Goal: Information Seeking & Learning: Learn about a topic

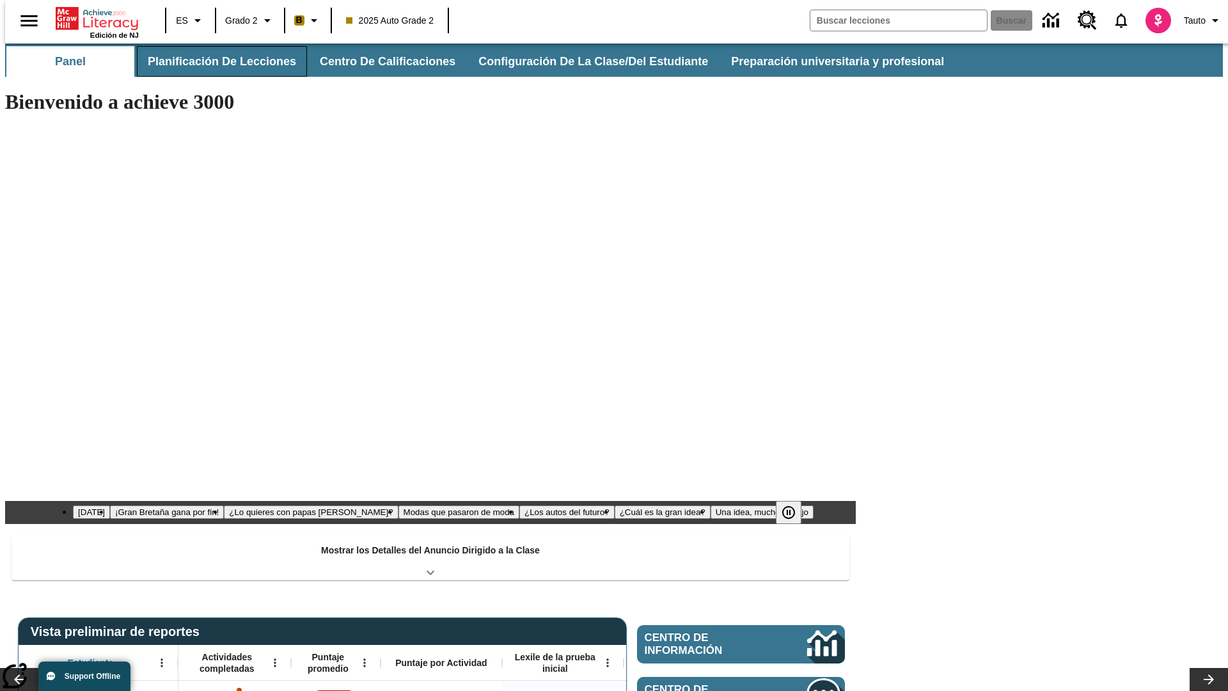
click at [214, 61] on button "Planificación de lecciones" at bounding box center [222, 61] width 170 height 31
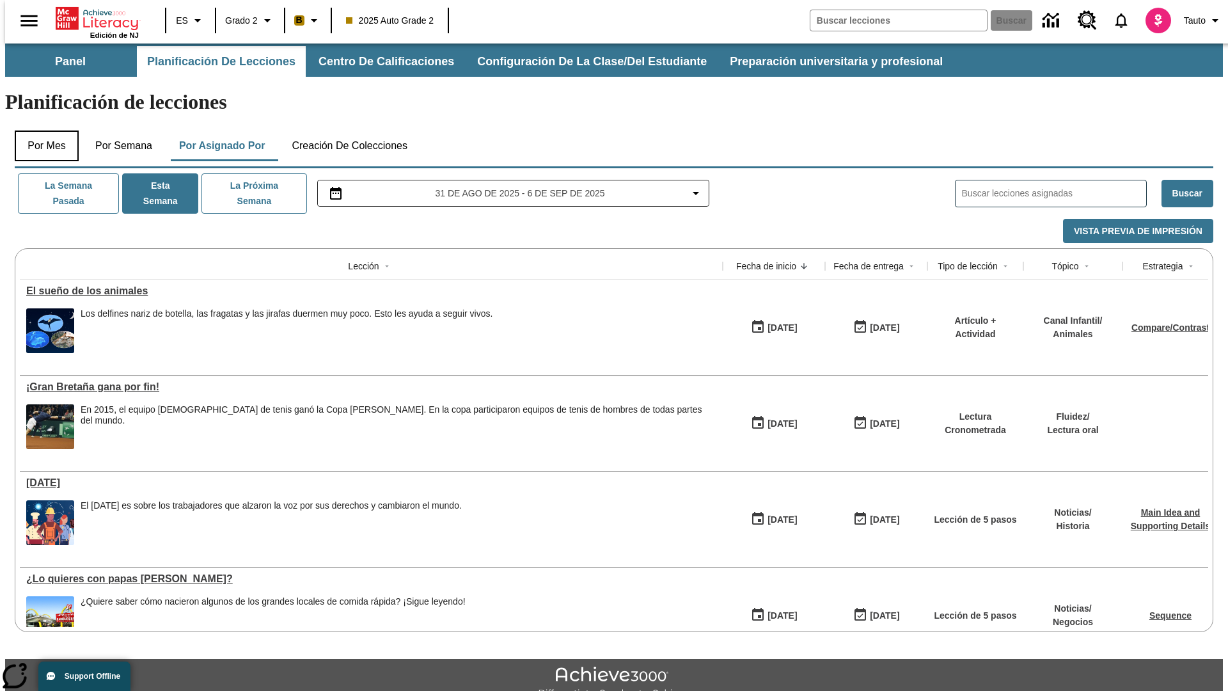
click at [42, 130] on button "Por mes" at bounding box center [47, 145] width 64 height 31
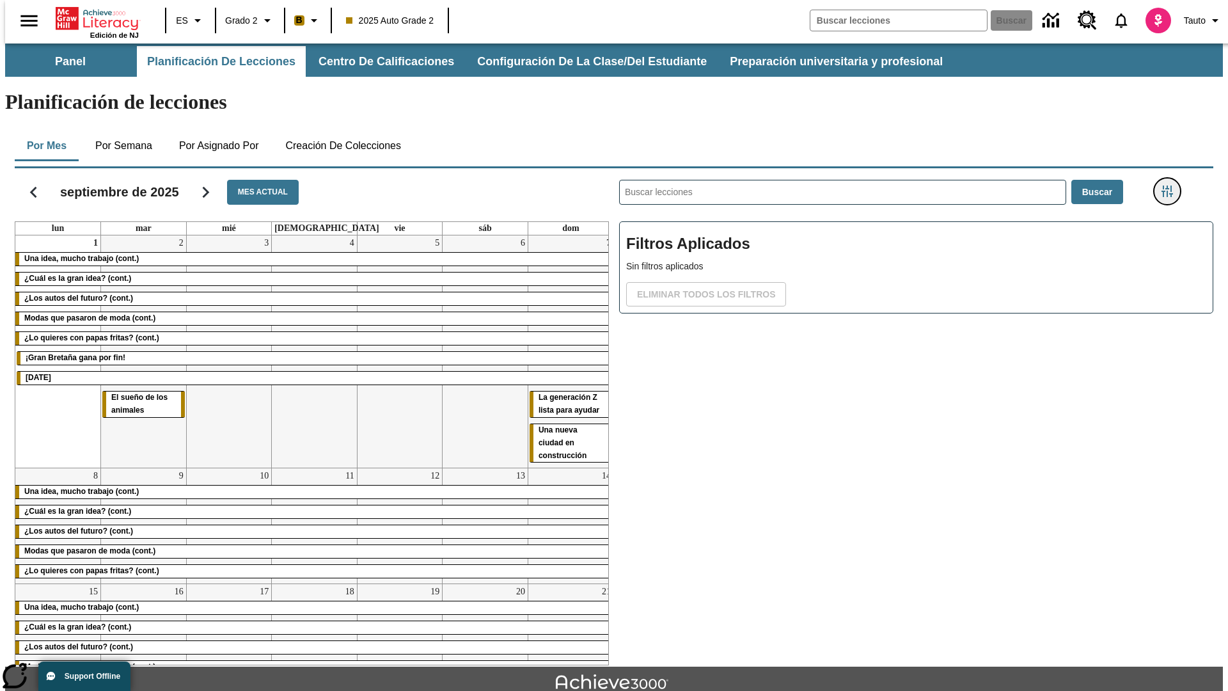
click at [1171, 185] on icon "Menú lateral de filtros" at bounding box center [1167, 191] width 12 height 12
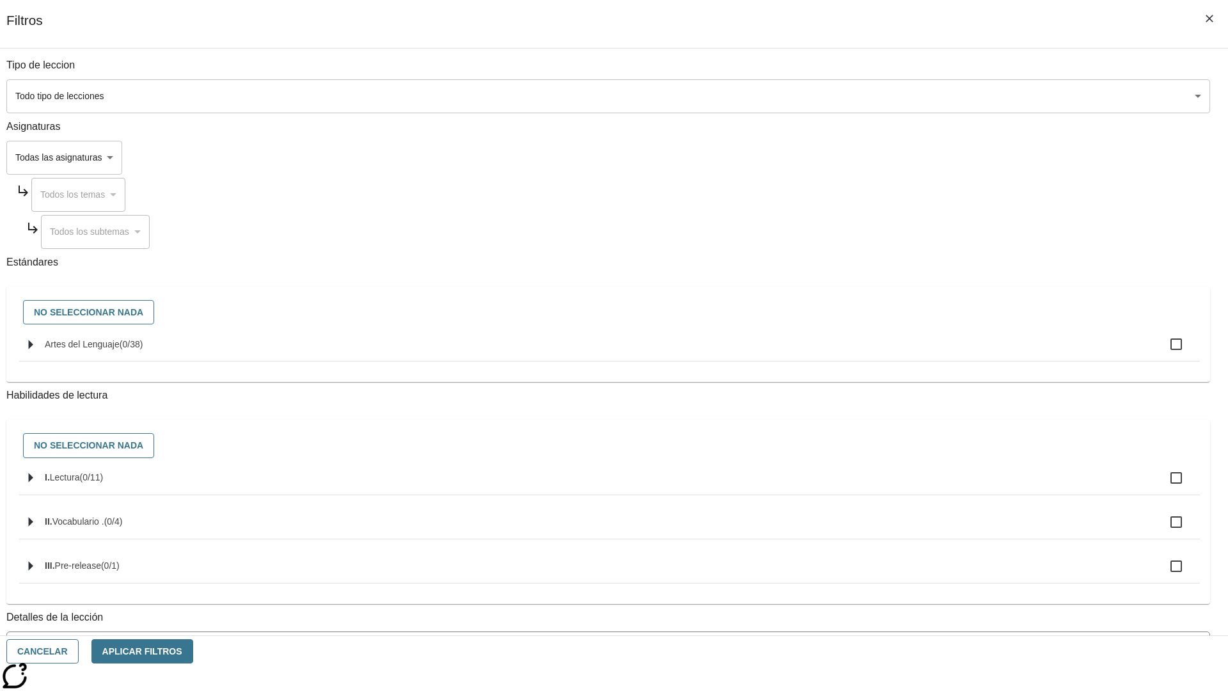
click at [921, 96] on body "[MEDICAL_DATA] al contenido principal Edición de NJ ES Grado 2 B 2025 Auto Grad…" at bounding box center [614, 395] width 1218 height 705
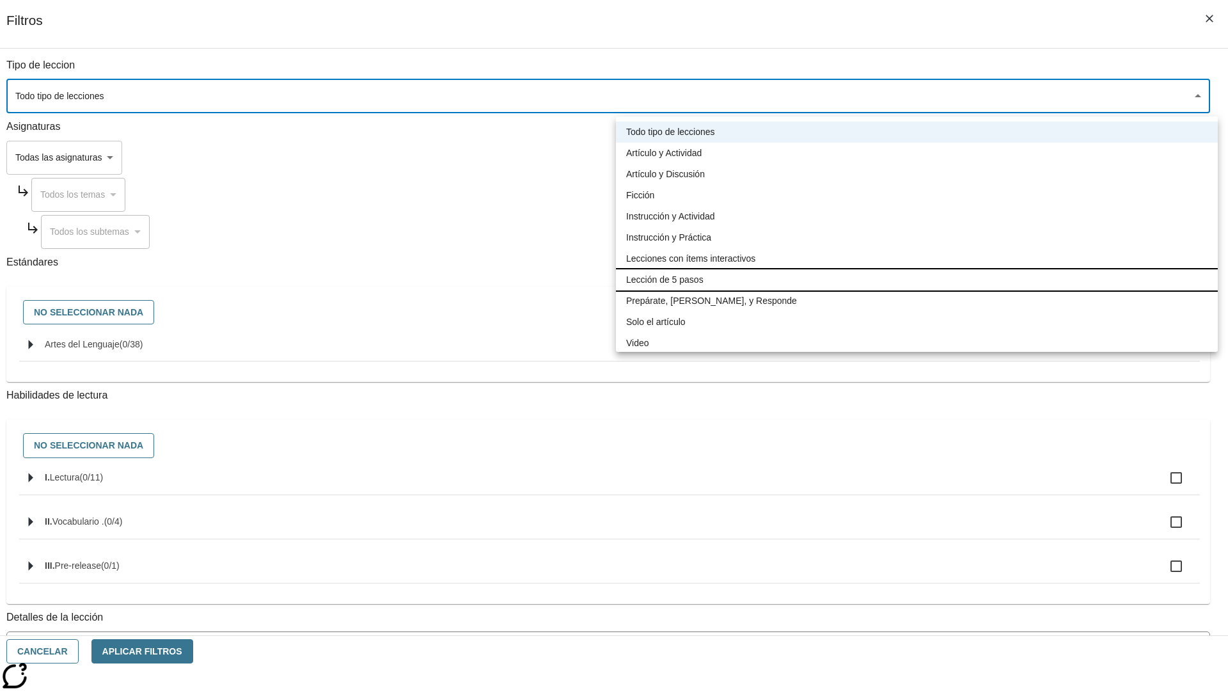
click at [917, 279] on li "Lección de 5 pasos" at bounding box center [917, 279] width 602 height 21
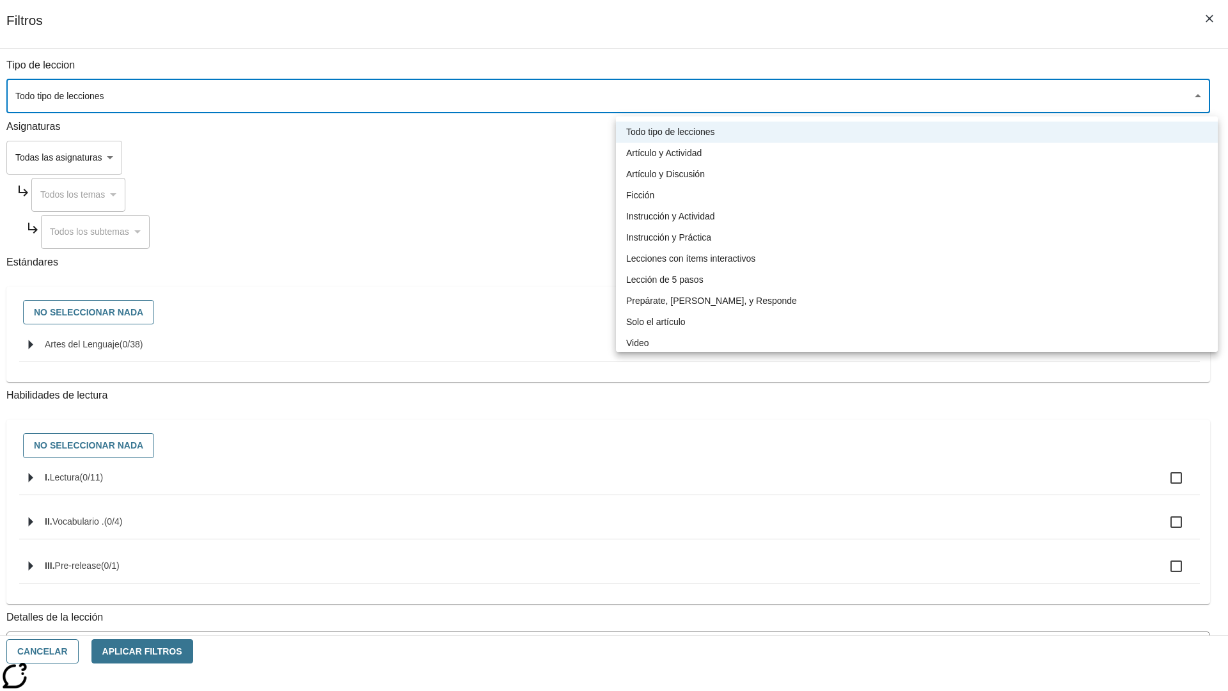
type input "1"
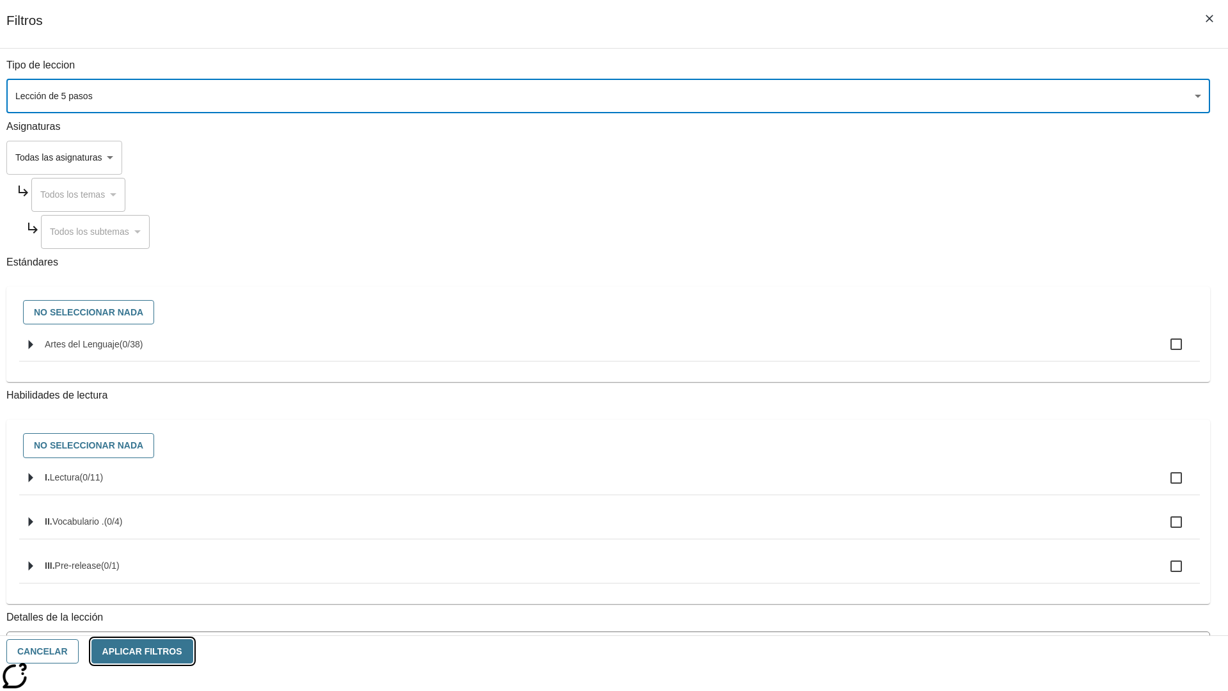
click at [193, 651] on button "Aplicar Filtros" at bounding box center [142, 651] width 102 height 25
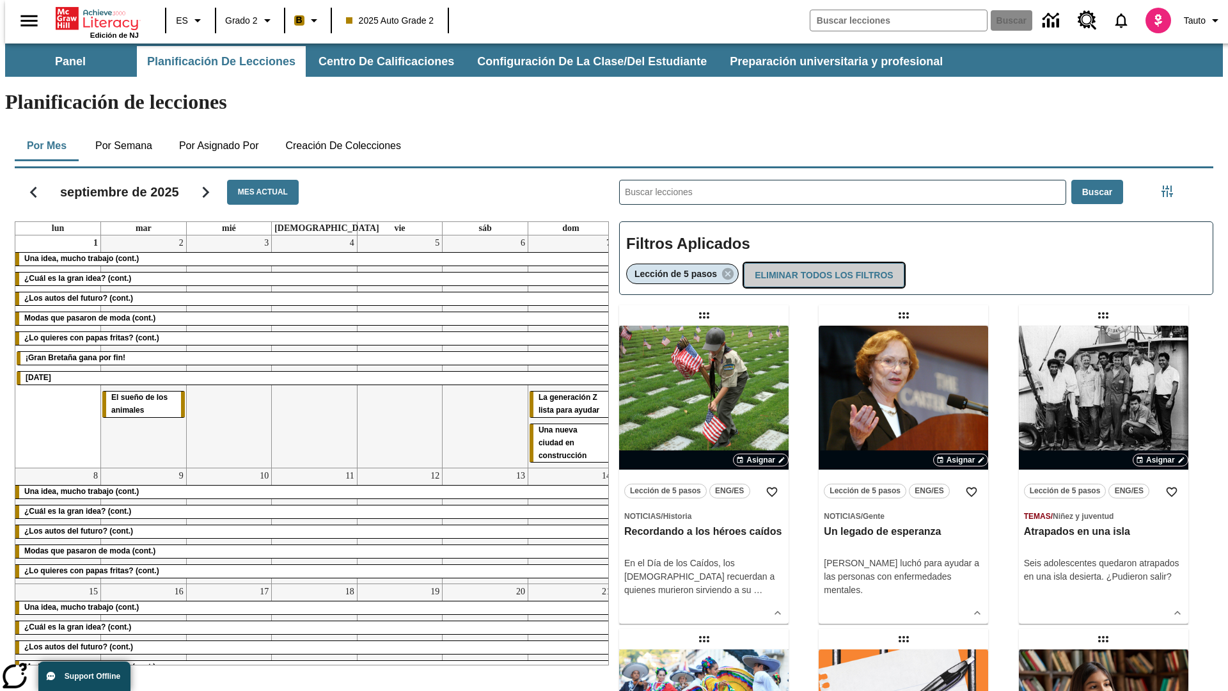
click at [821, 263] on button "Eliminar todos los filtros" at bounding box center [824, 275] width 160 height 25
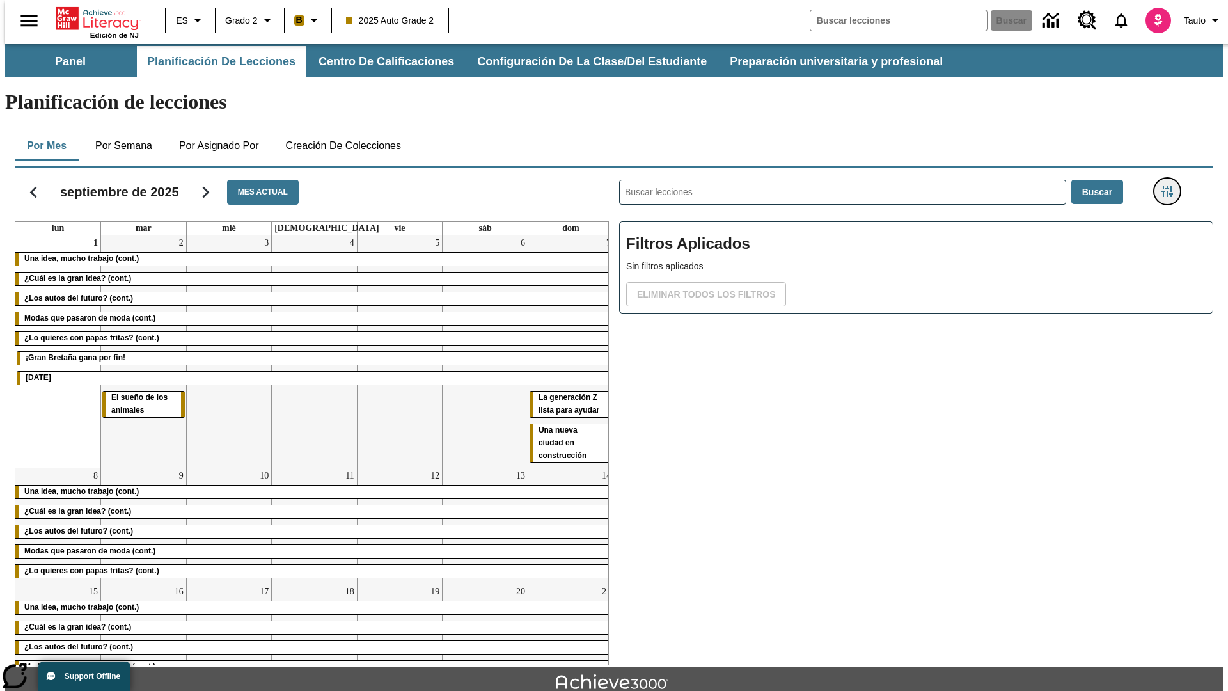
click at [1171, 185] on icon "Menú lateral de filtros" at bounding box center [1167, 191] width 12 height 12
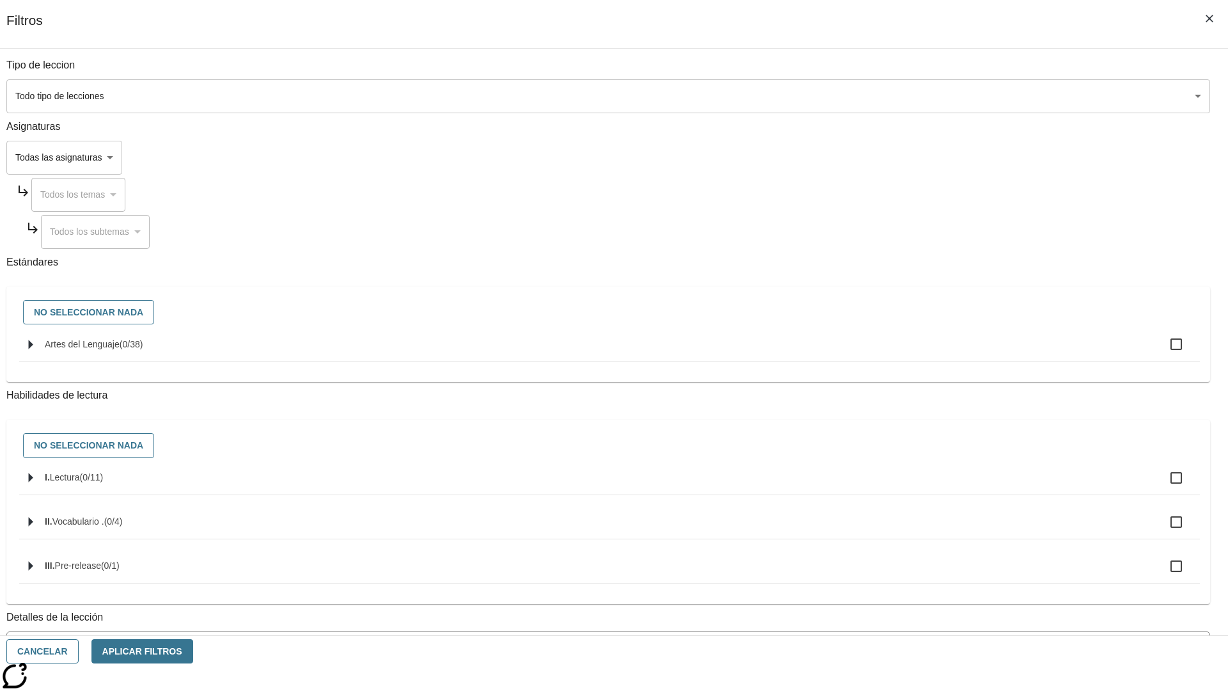
click at [921, 157] on body "[MEDICAL_DATA] al contenido principal Edición de NJ ES Grado 2 B 2025 Auto Grad…" at bounding box center [614, 395] width 1218 height 705
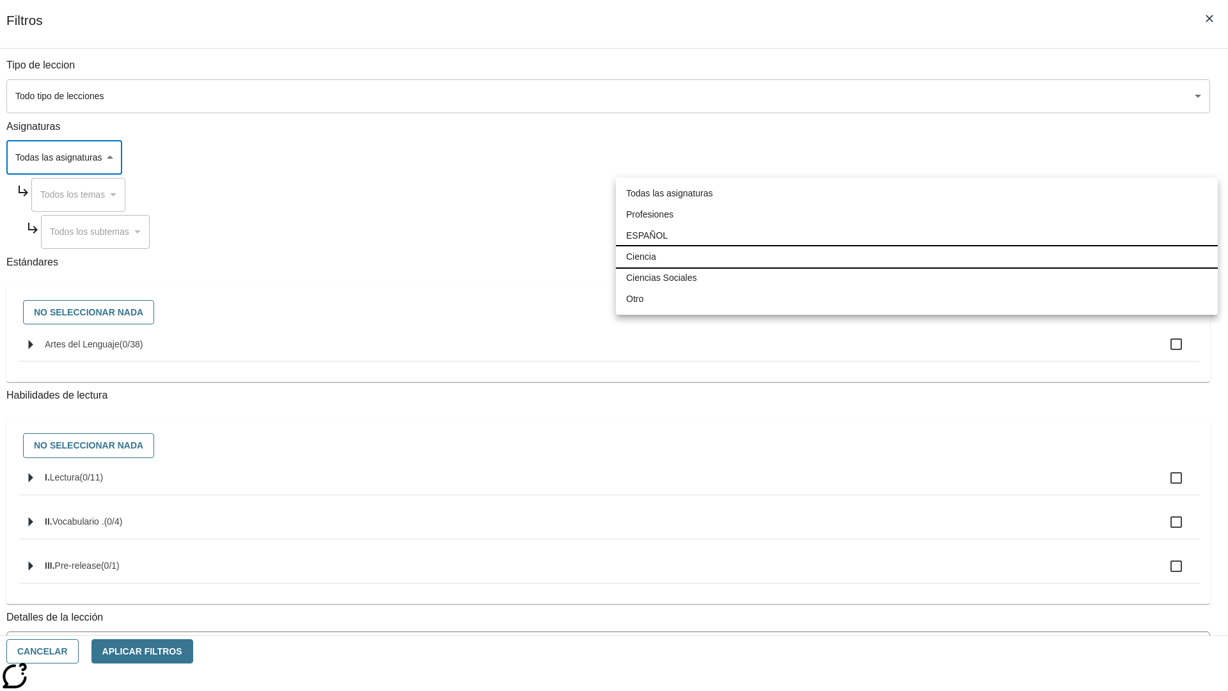
click at [917, 256] on li "Ciencia" at bounding box center [917, 256] width 602 height 21
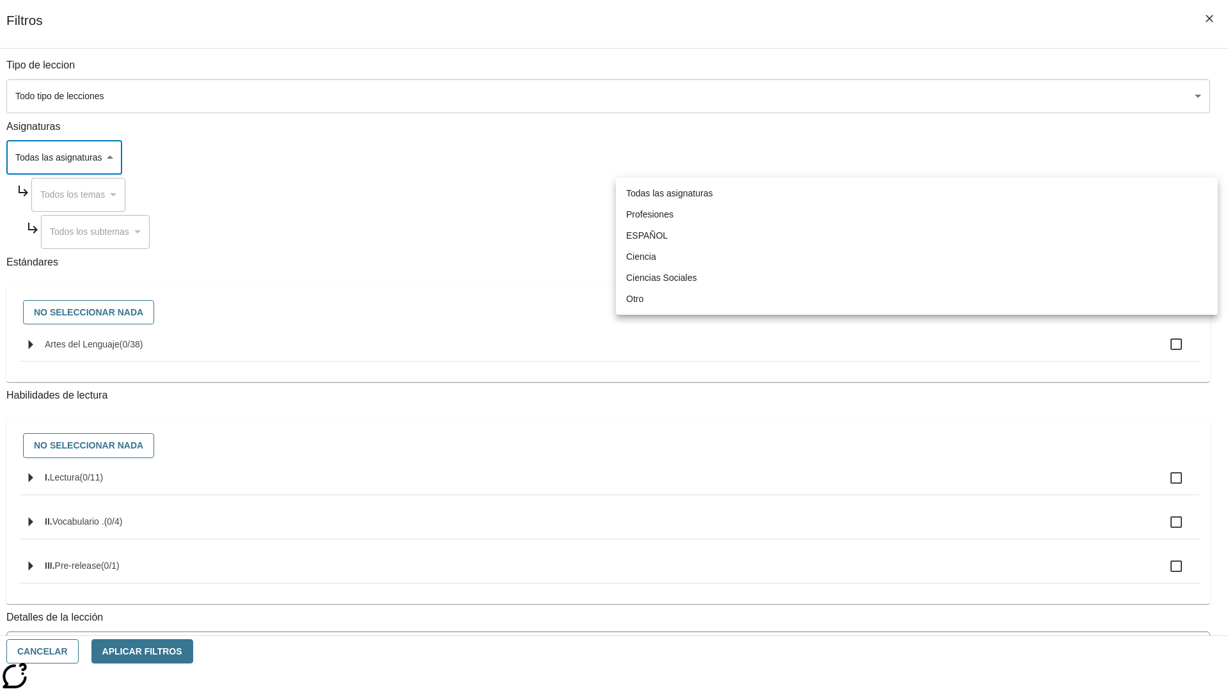
type input "2"
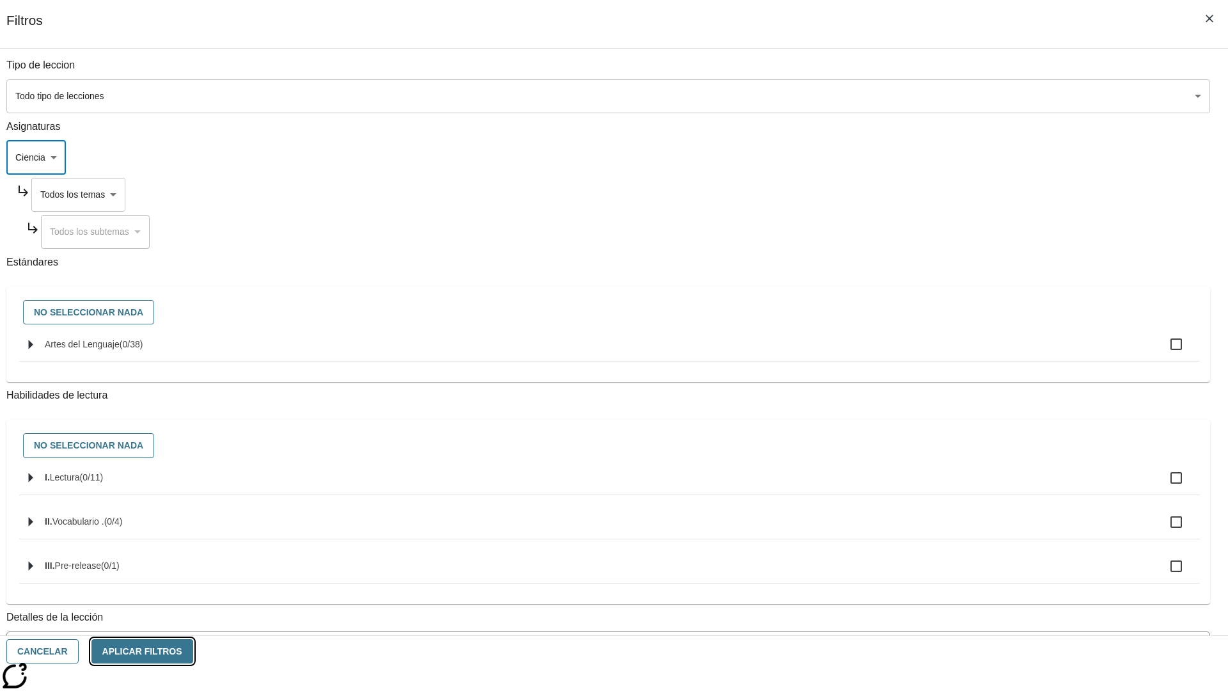
click at [193, 651] on button "Aplicar Filtros" at bounding box center [142, 651] width 102 height 25
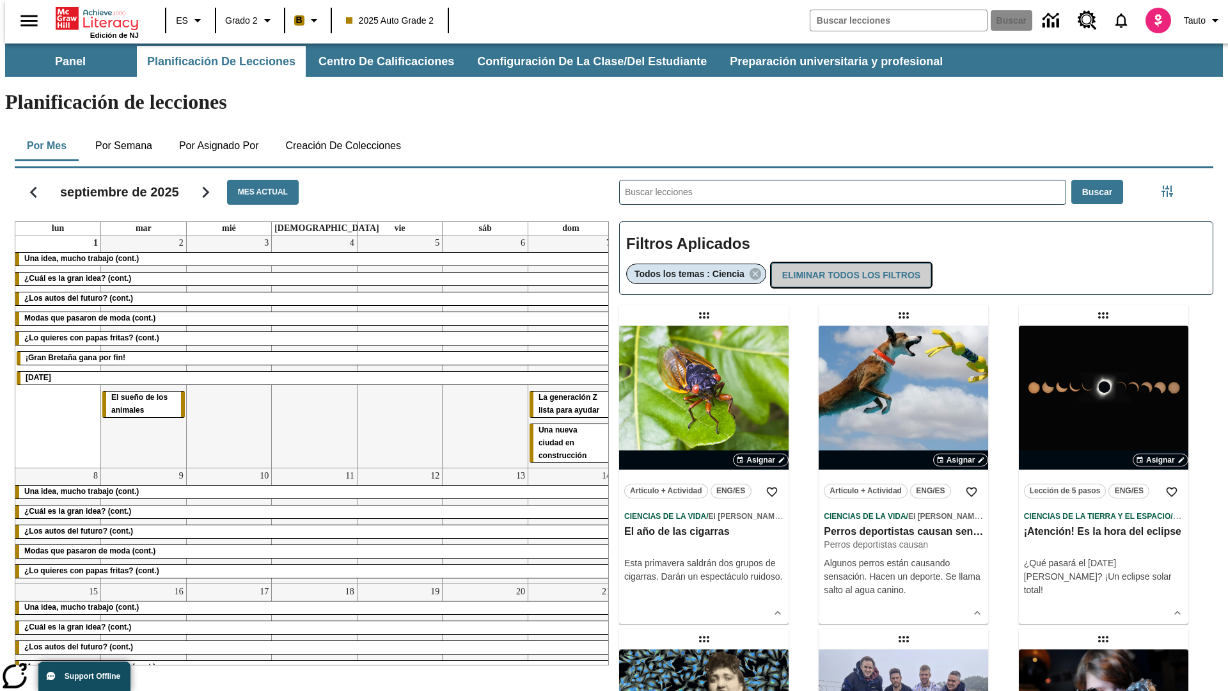
click at [849, 263] on button "Eliminar todos los filtros" at bounding box center [851, 275] width 160 height 25
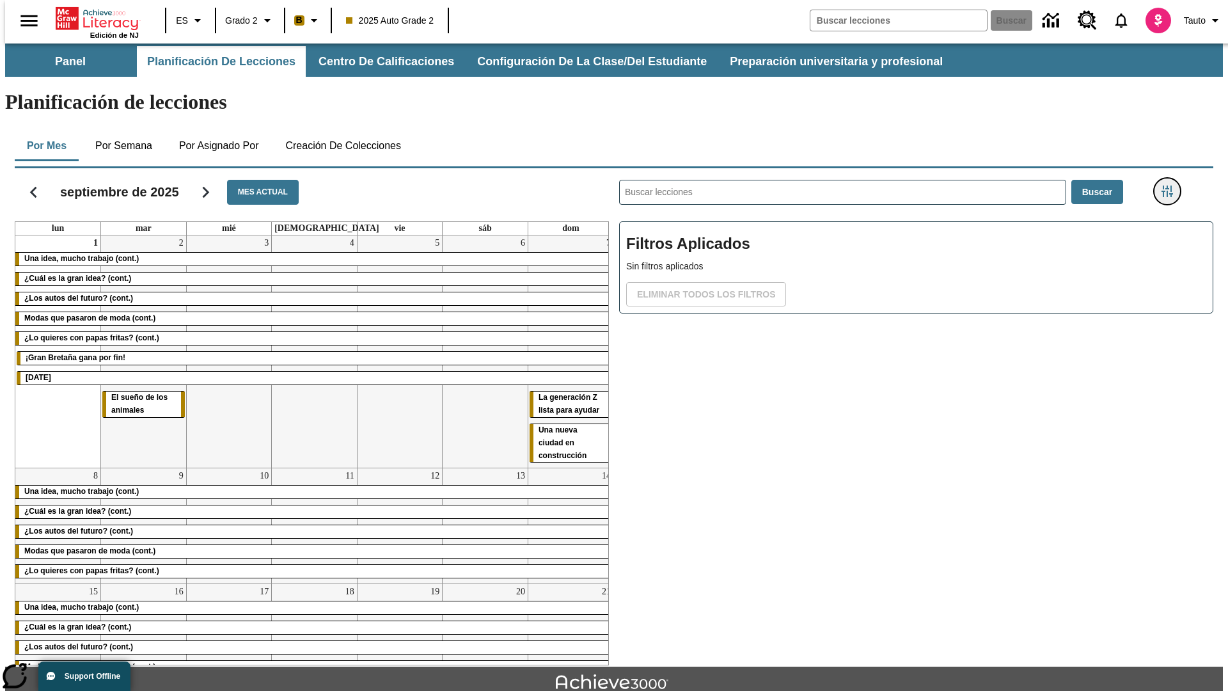
click at [1171, 185] on icon "Menú lateral de filtros" at bounding box center [1167, 191] width 12 height 12
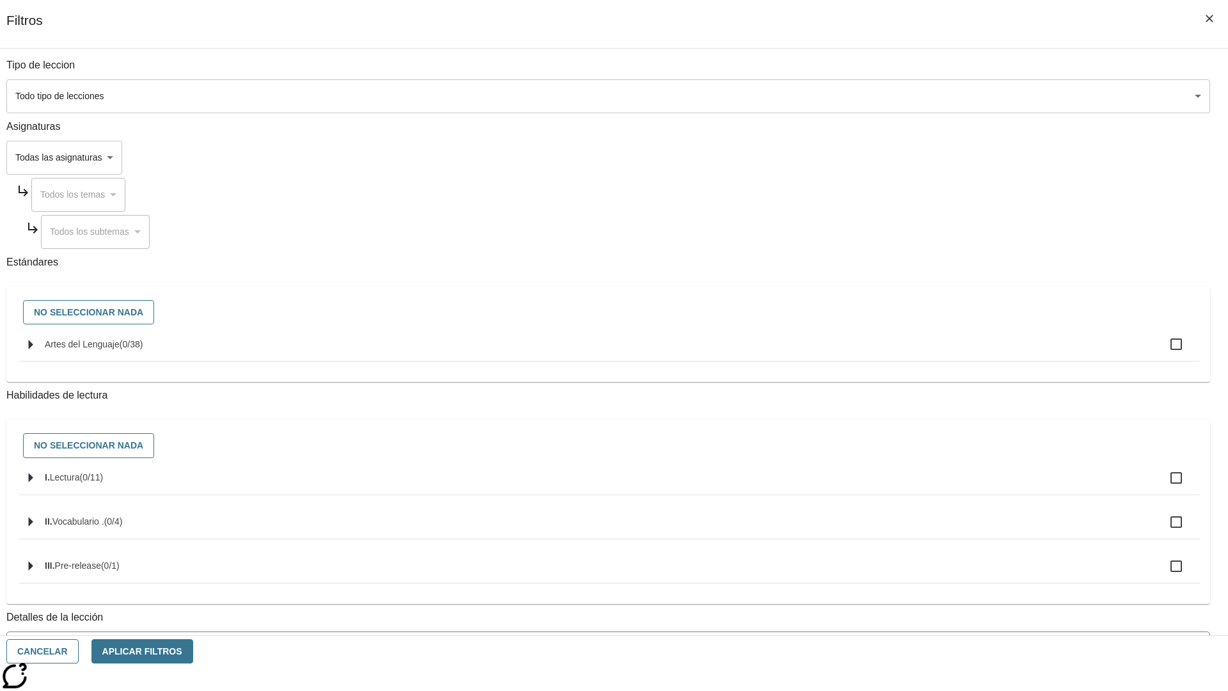
click at [143, 349] on span "Artes del Lenguaje" at bounding box center [132, 344] width 24 height 10
click at [1163, 351] on input "Artes del Lenguaje ( 0 / 38 )" at bounding box center [1176, 344] width 27 height 27
checkbox input "true"
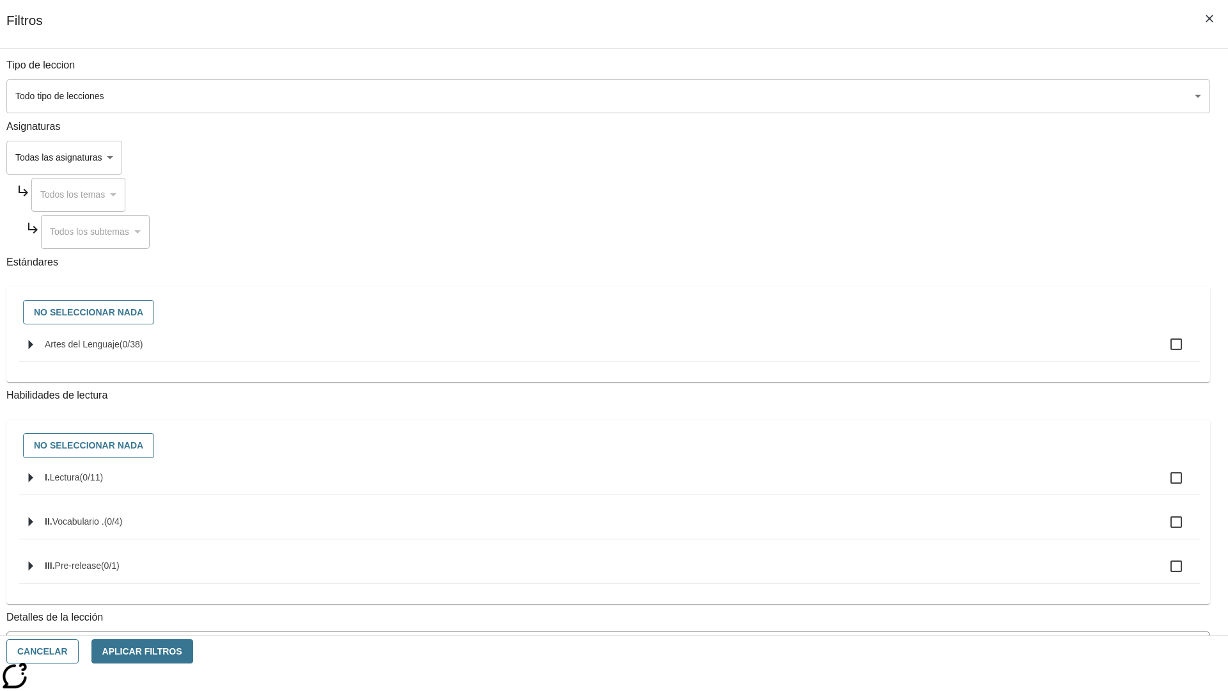
checkbox input "true"
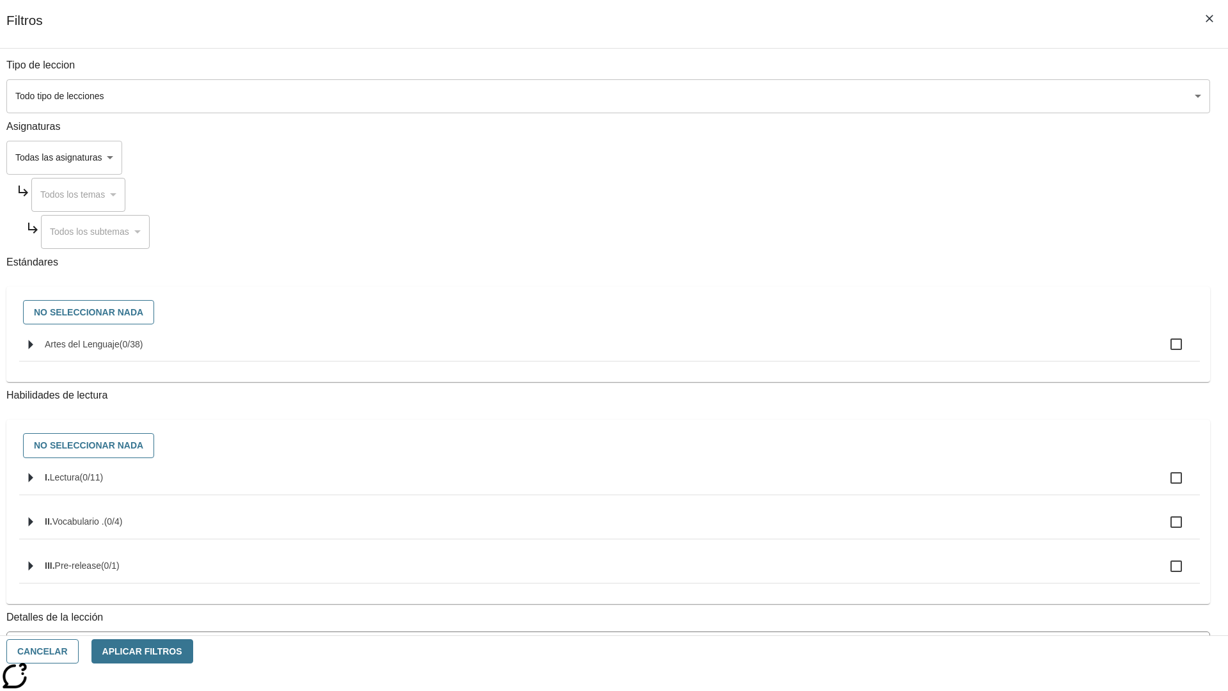
checkbox input "true"
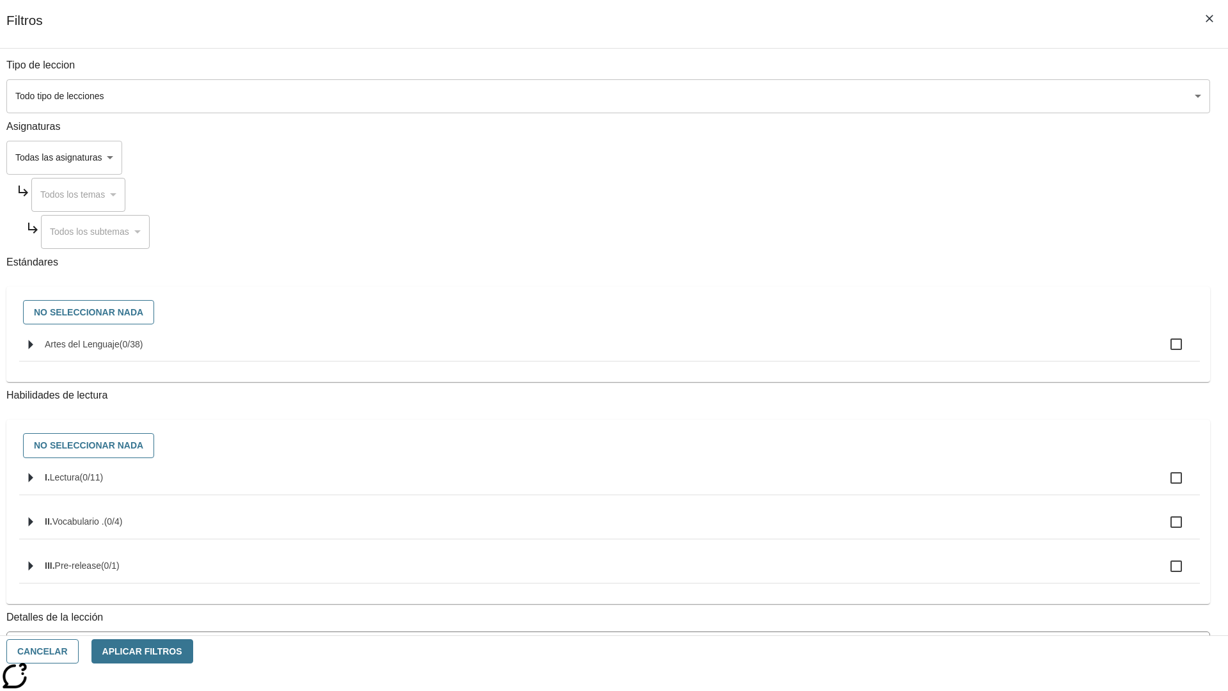
checkbox input "true"
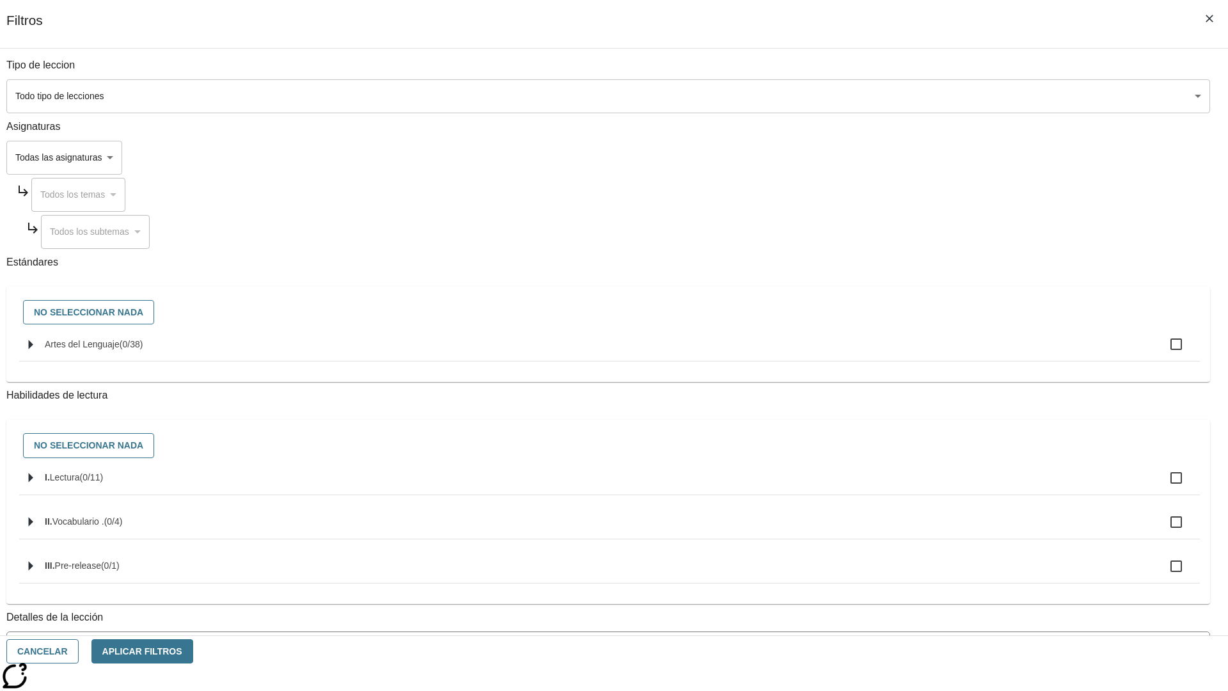
checkbox input "true"
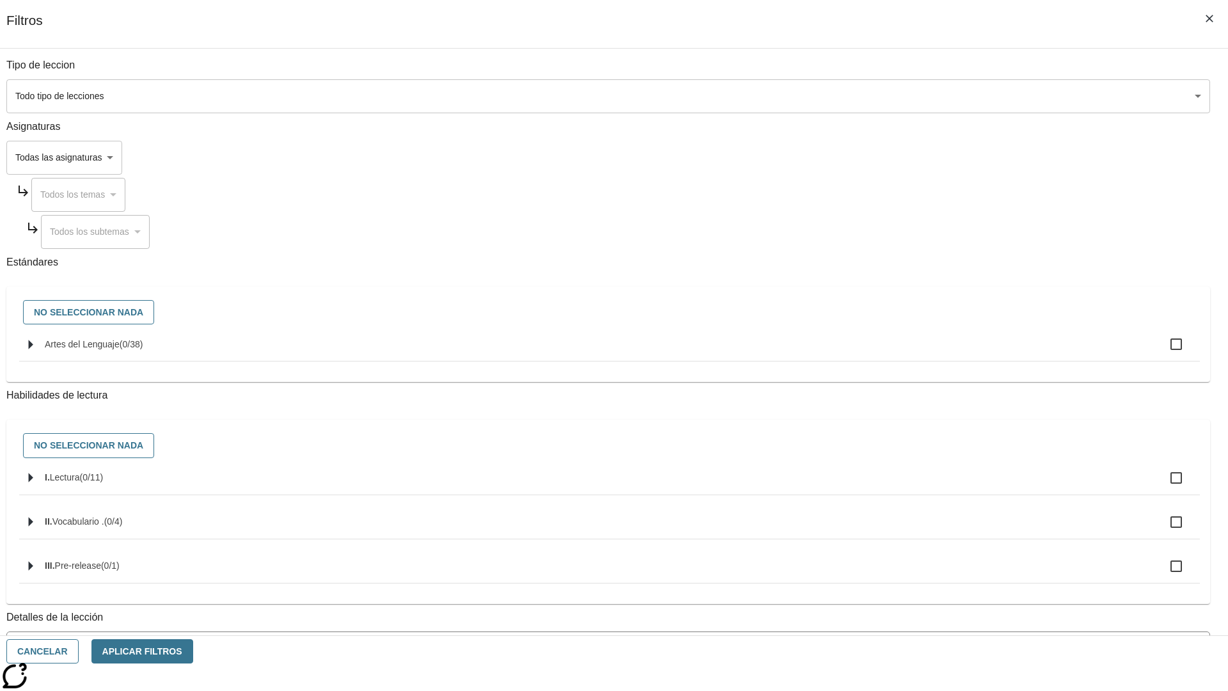
checkbox input "true"
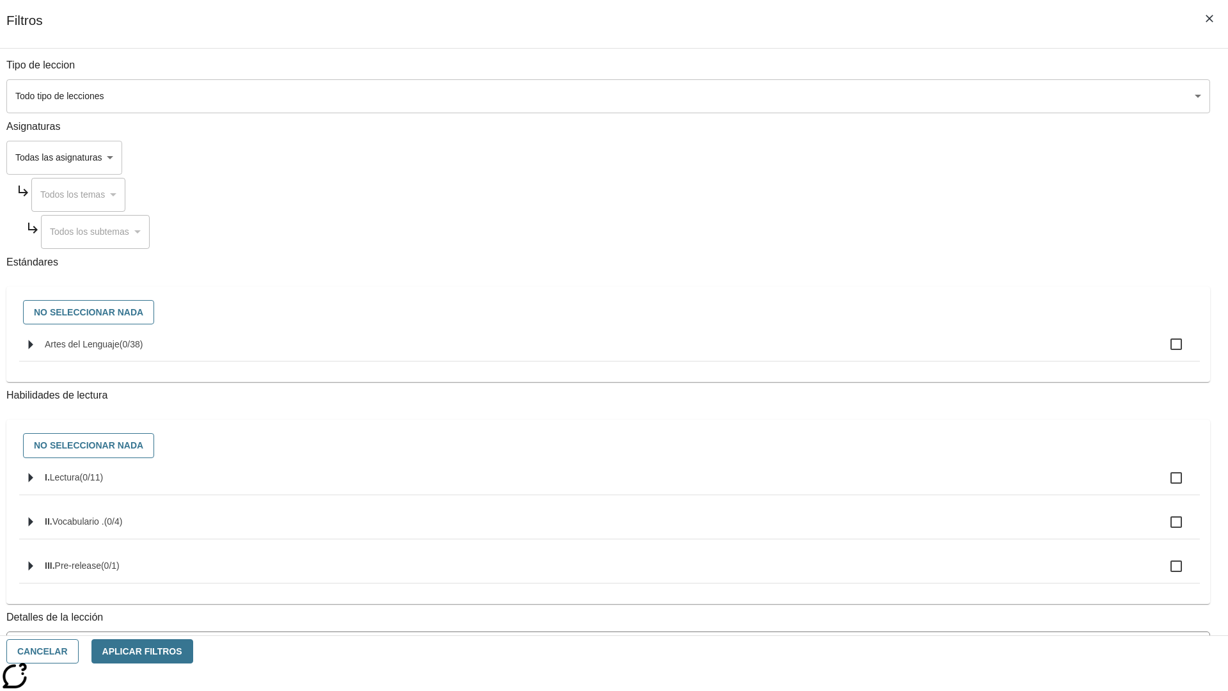
checkbox input "true"
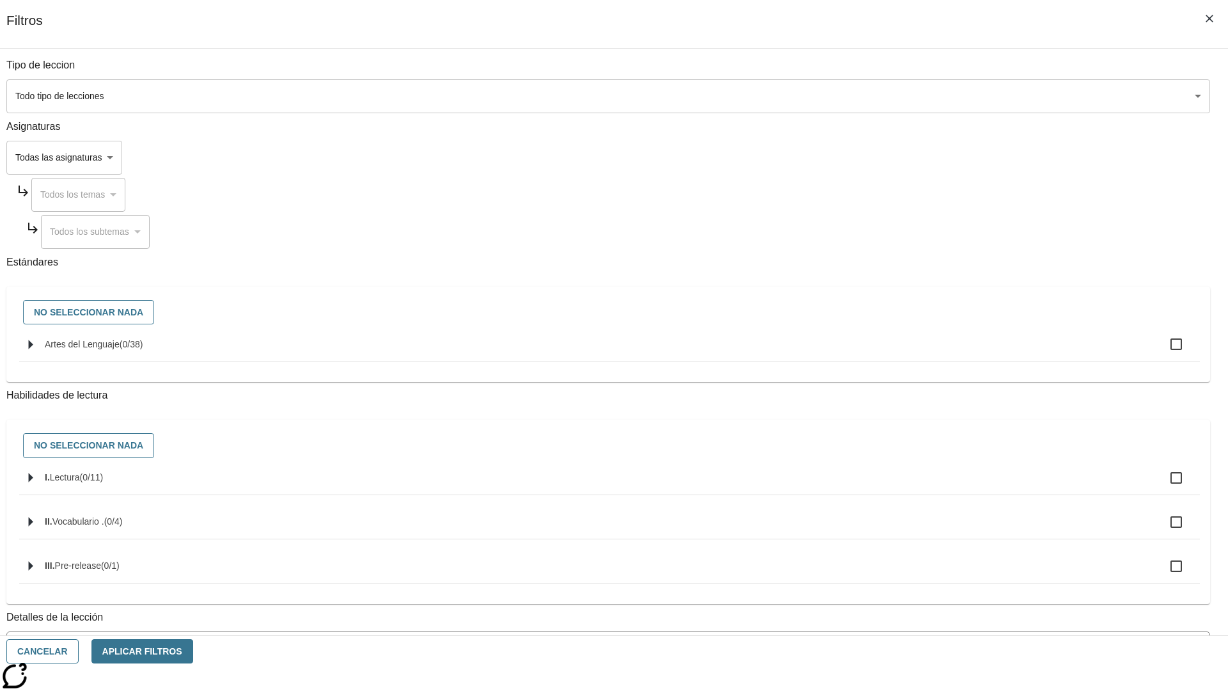
checkbox input "true"
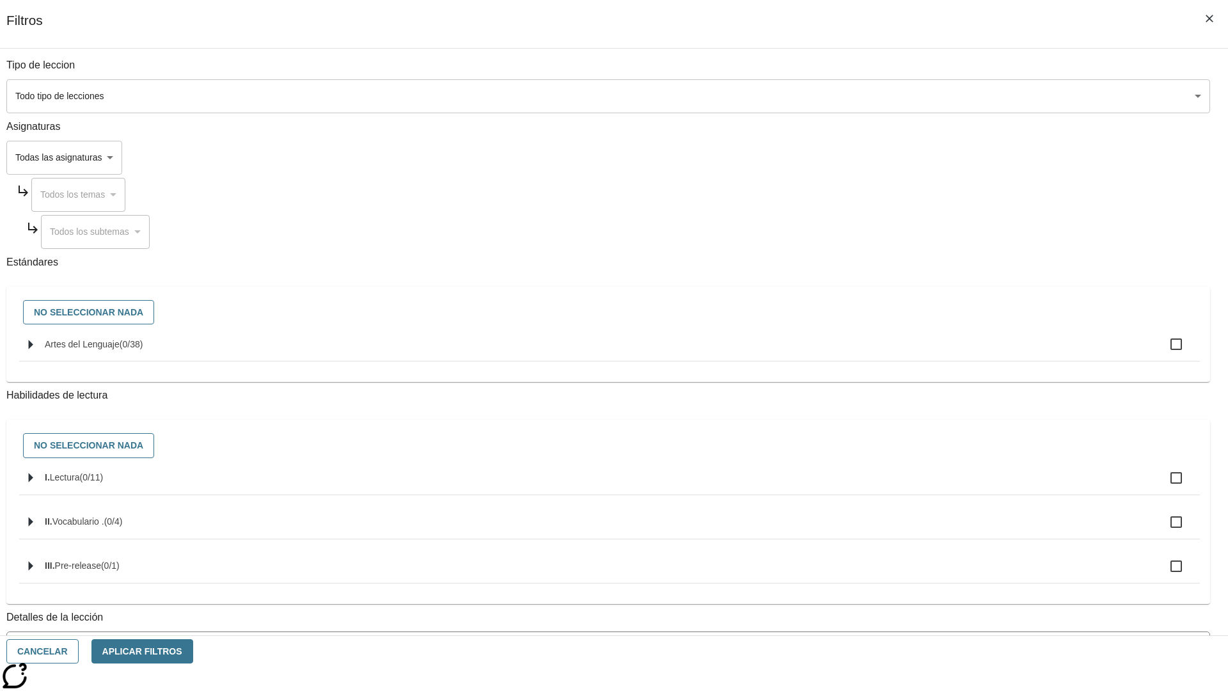
checkbox input "true"
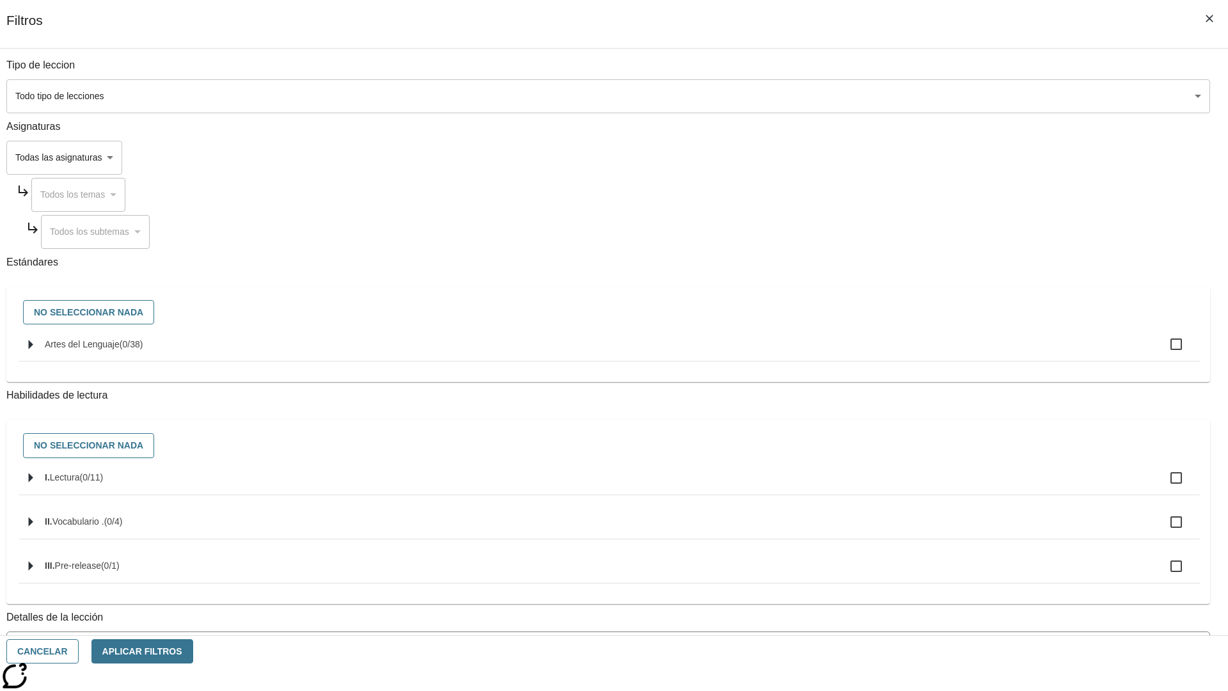
checkbox input "true"
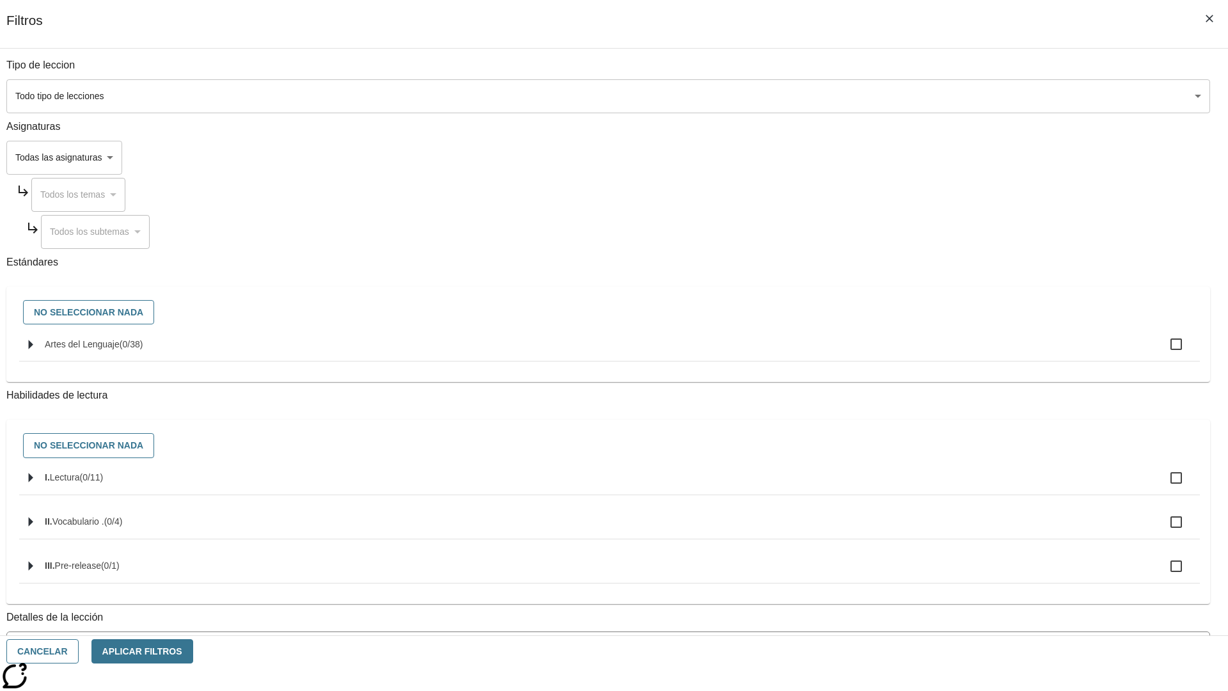
checkbox input "true"
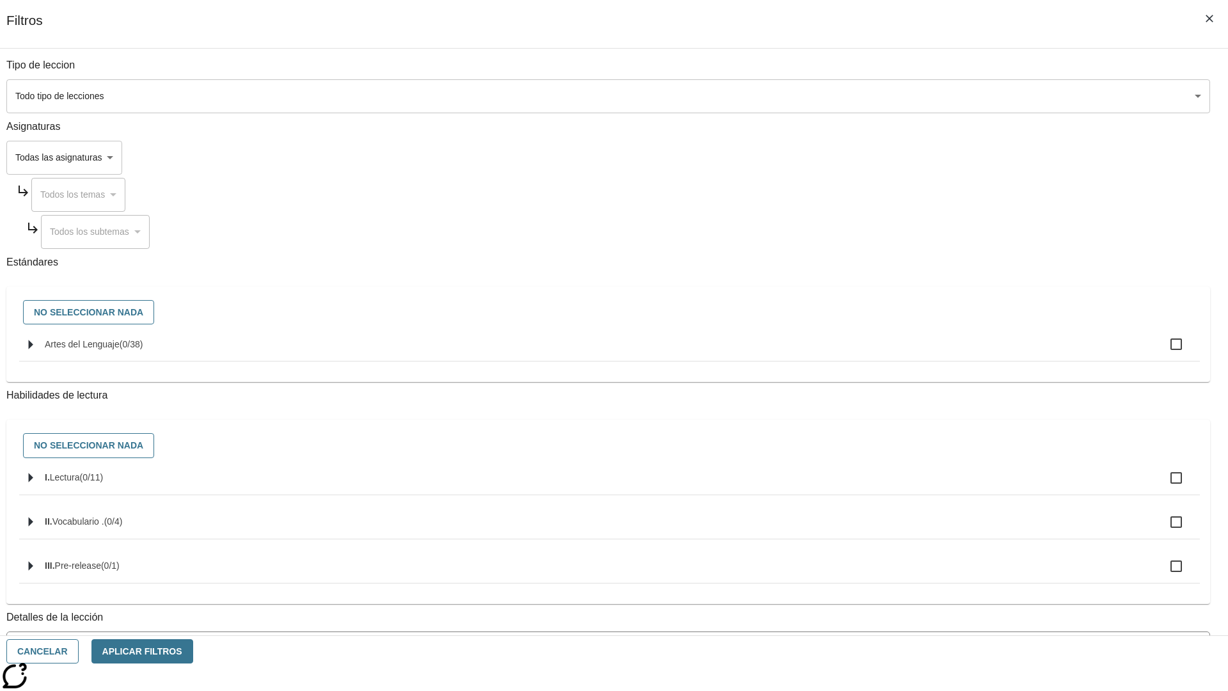
checkbox input "true"
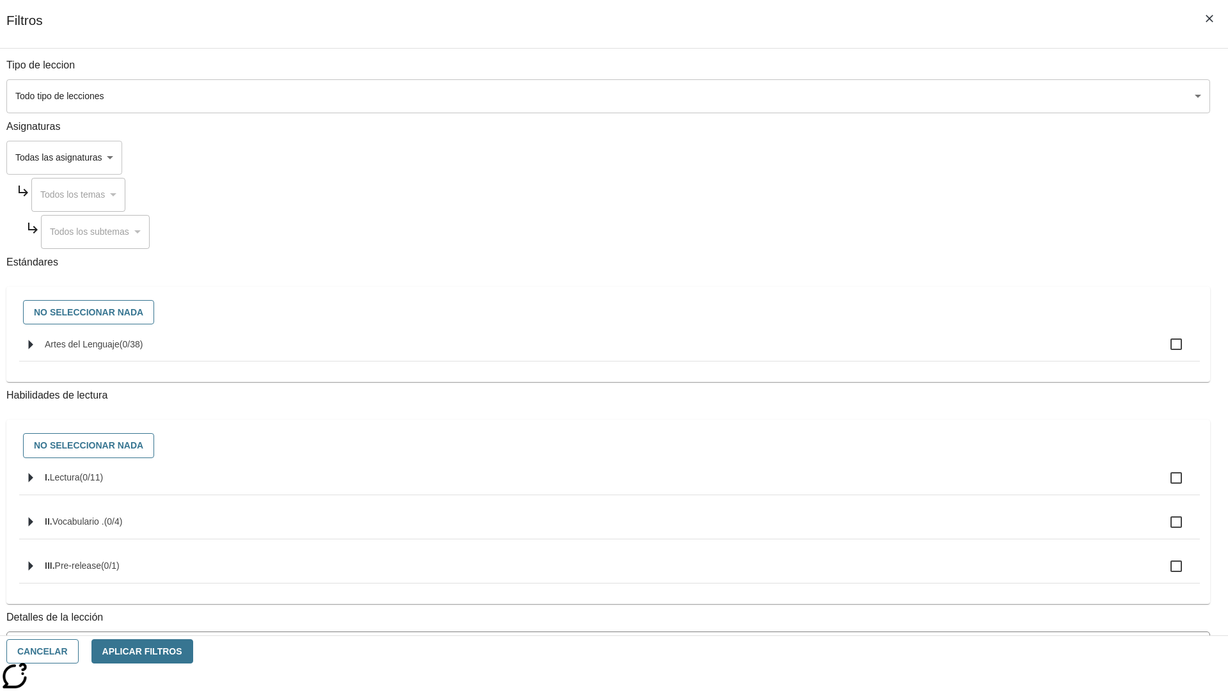
checkbox input "true"
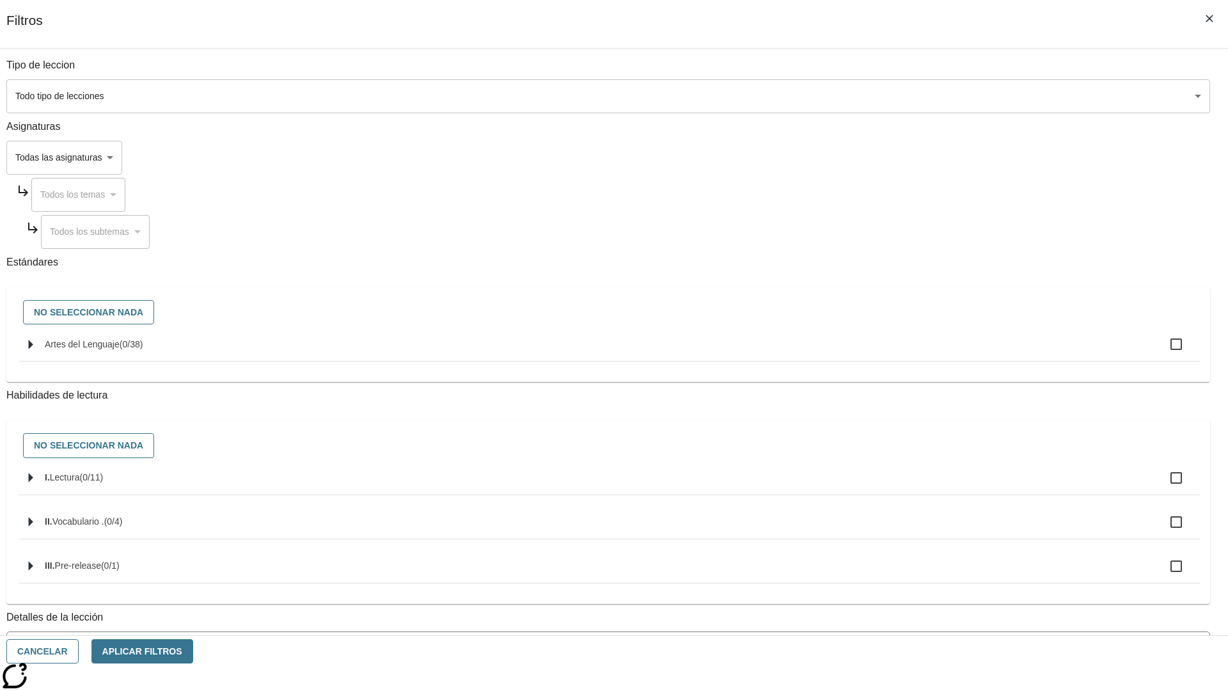
checkbox input "true"
